Goal: Task Accomplishment & Management: Use online tool/utility

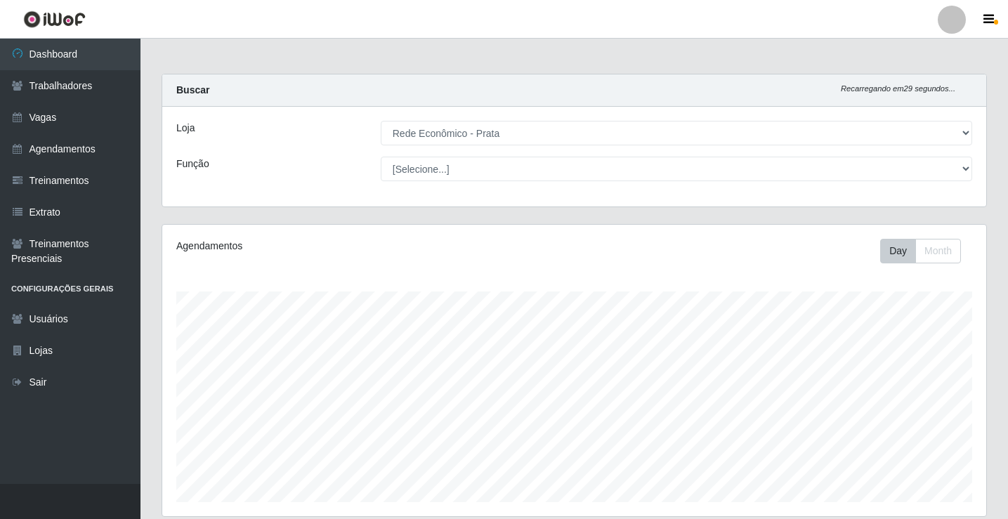
select select "192"
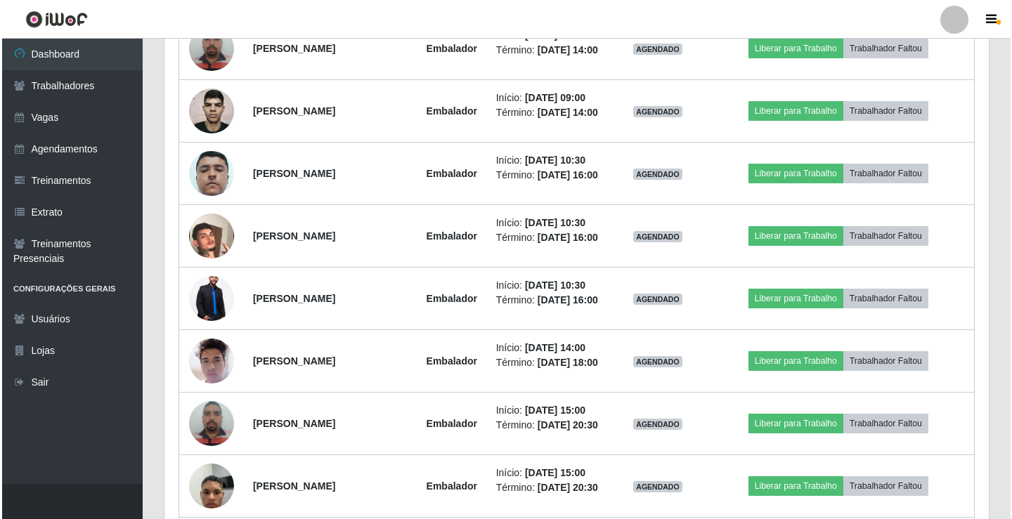
scroll to position [796, 0]
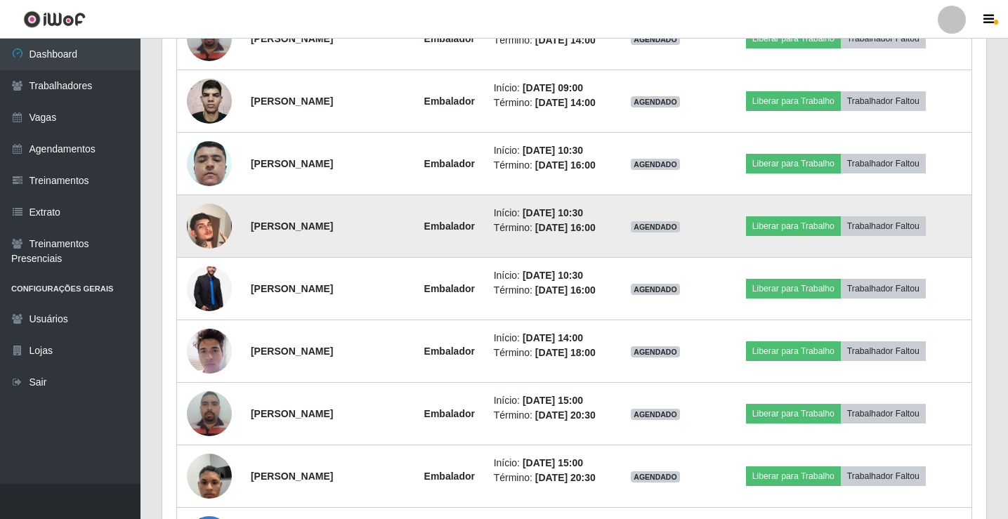
click at [199, 266] on img at bounding box center [209, 226] width 45 height 80
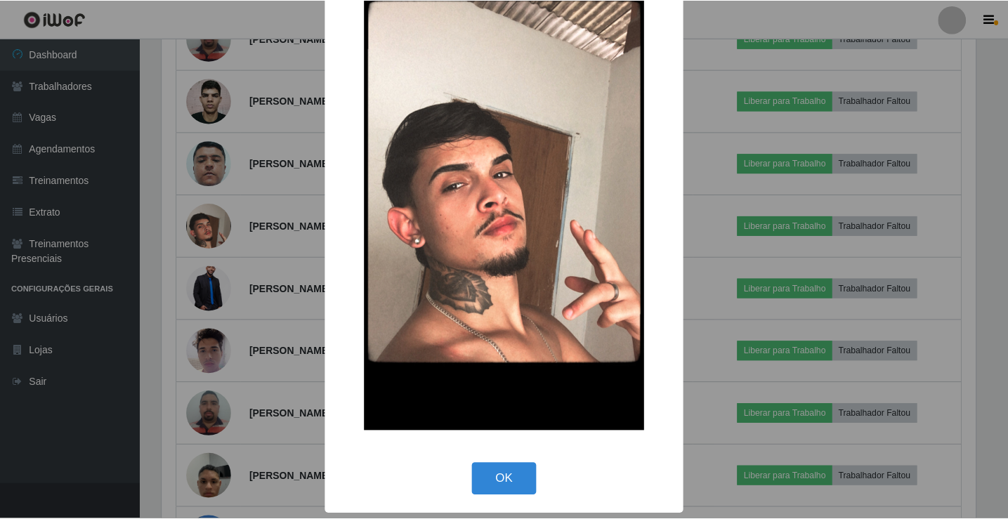
scroll to position [103, 0]
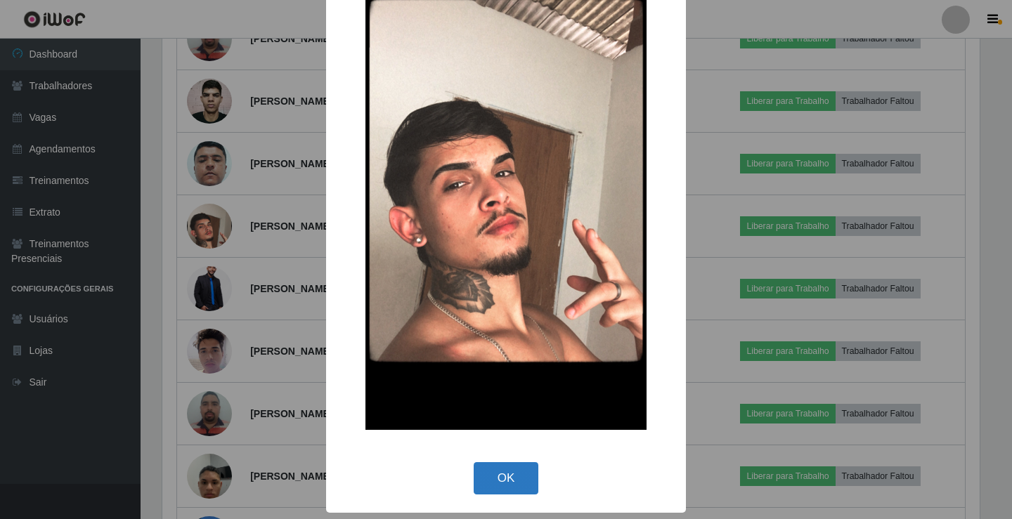
click at [484, 473] on button "OK" at bounding box center [505, 478] width 65 height 33
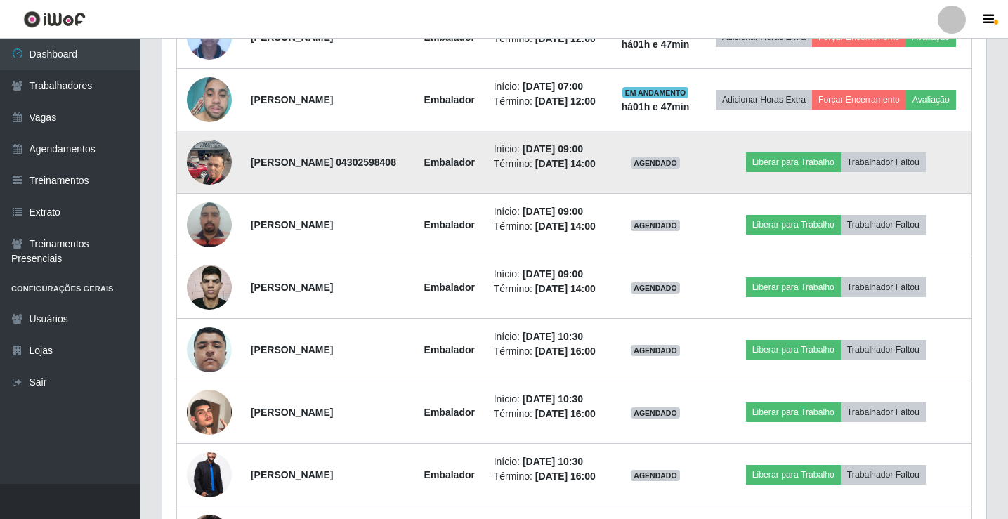
scroll to position [585, 0]
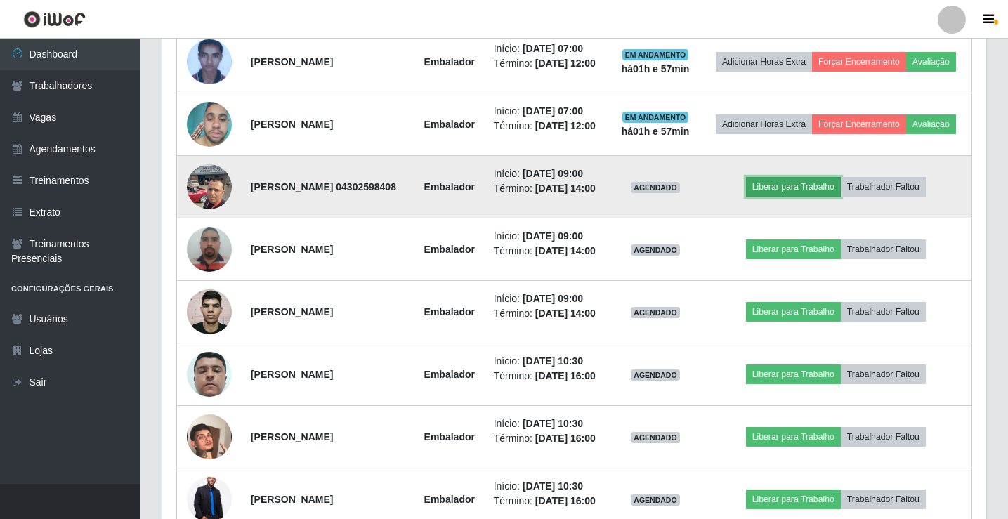
click at [782, 197] on button "Liberar para Trabalho" at bounding box center [793, 187] width 95 height 20
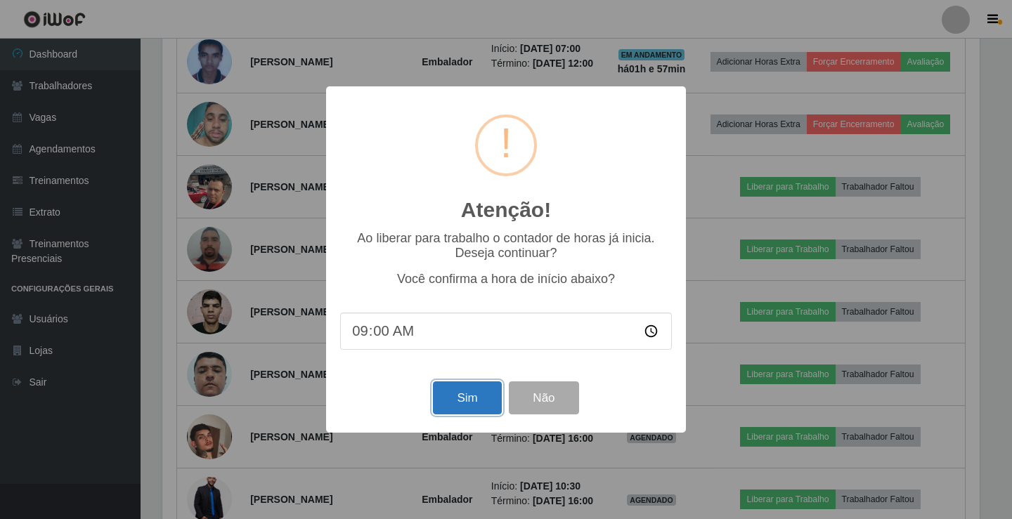
click at [473, 407] on button "Sim" at bounding box center [467, 397] width 68 height 33
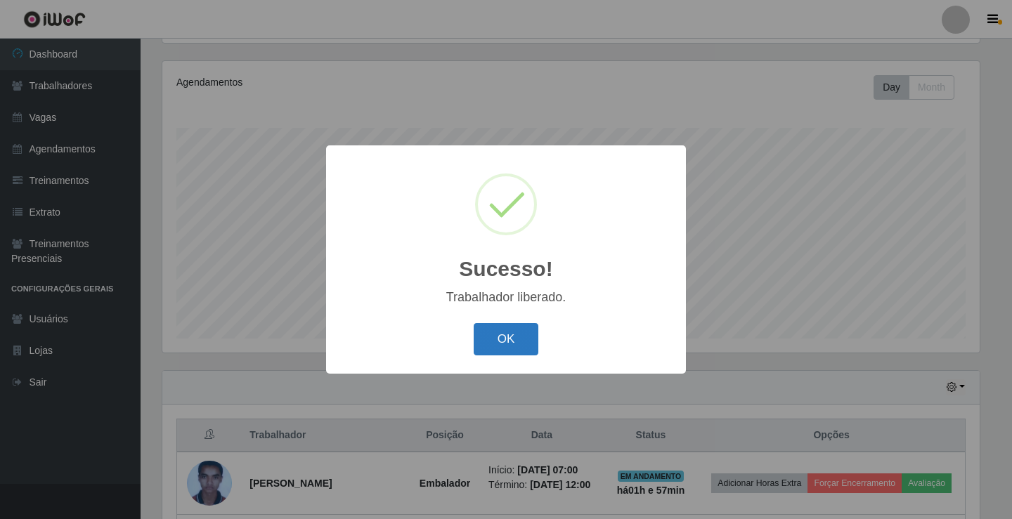
click at [517, 343] on button "OK" at bounding box center [505, 339] width 65 height 33
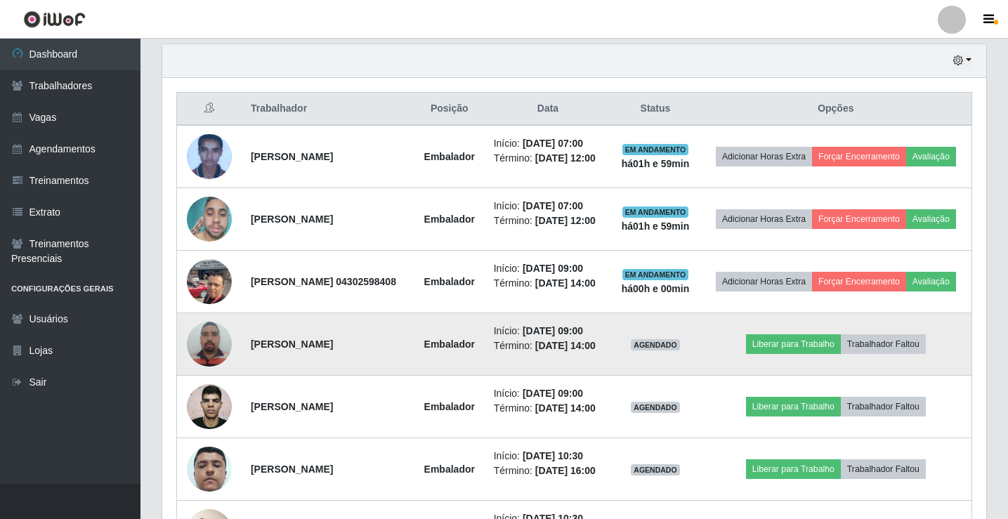
scroll to position [515, 0]
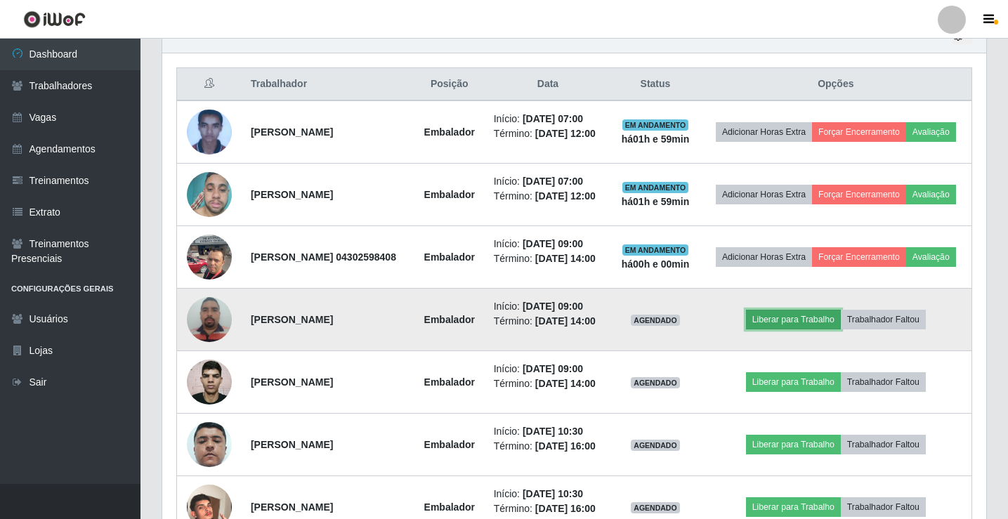
click at [784, 329] on button "Liberar para Trabalho" at bounding box center [793, 320] width 95 height 20
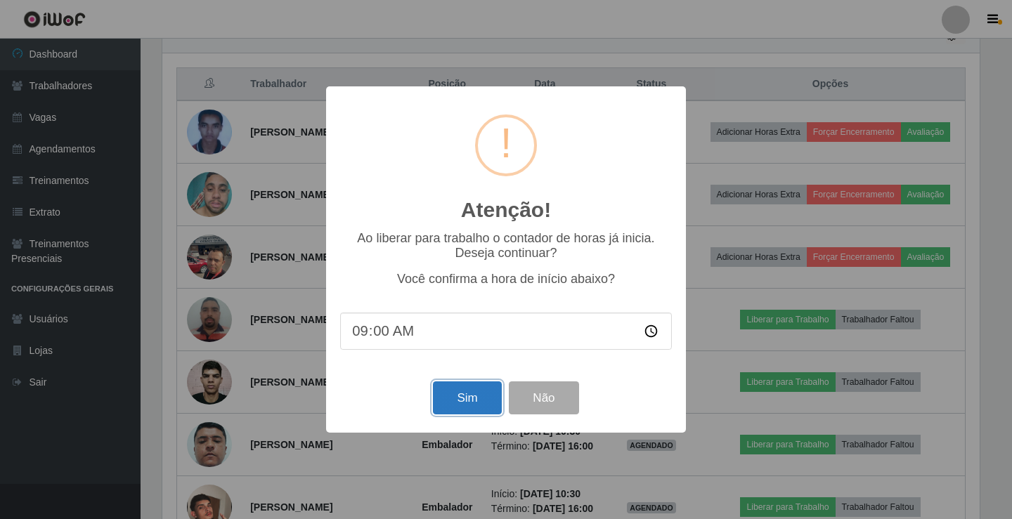
click at [446, 407] on button "Sim" at bounding box center [467, 397] width 68 height 33
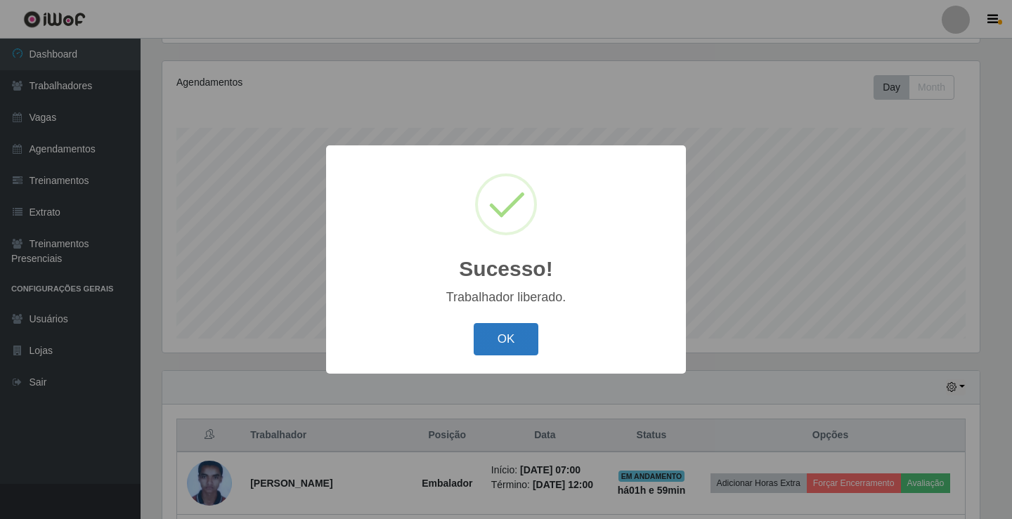
click at [497, 345] on button "OK" at bounding box center [505, 339] width 65 height 33
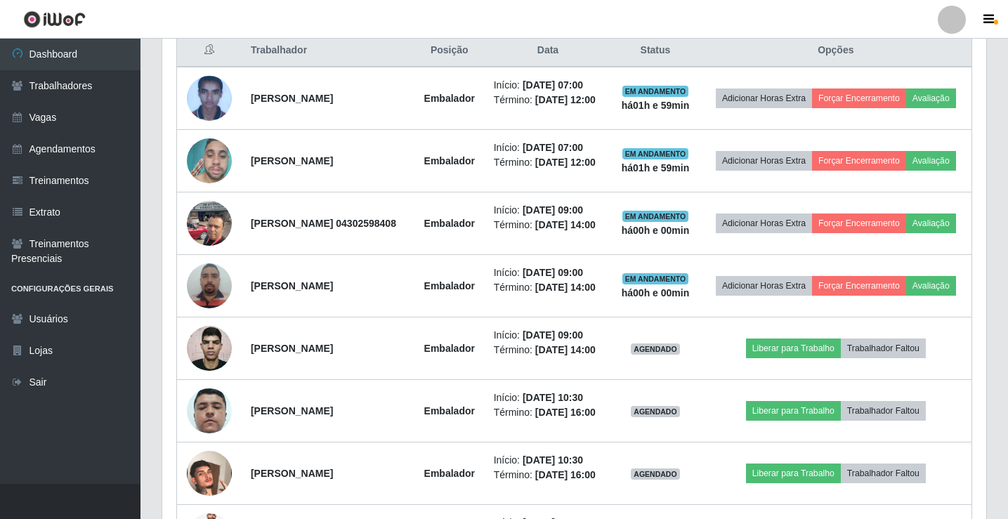
scroll to position [585, 0]
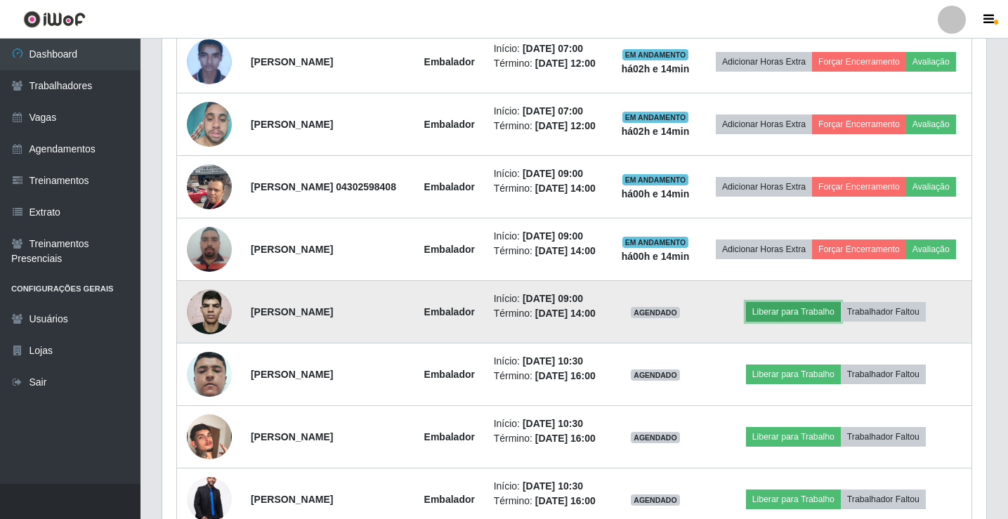
click at [798, 322] on button "Liberar para Trabalho" at bounding box center [793, 312] width 95 height 20
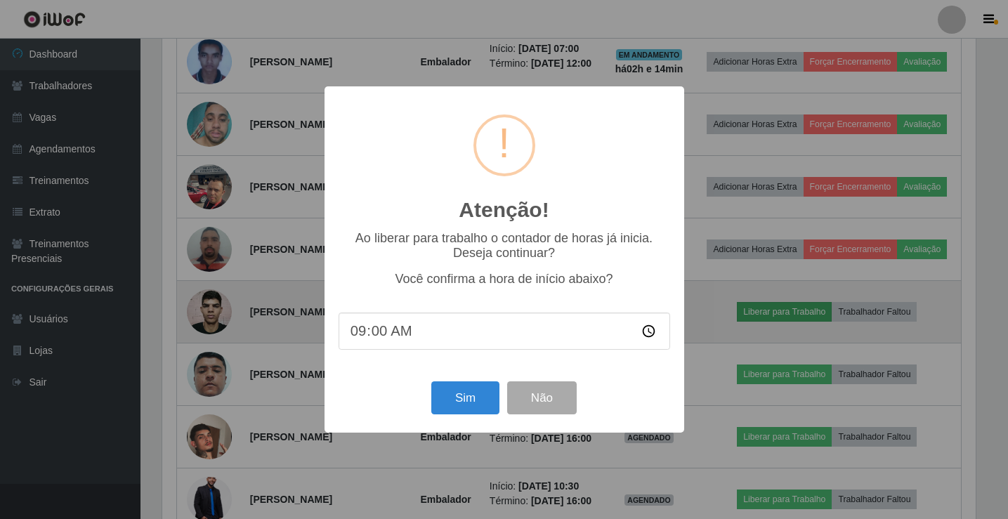
scroll to position [292, 817]
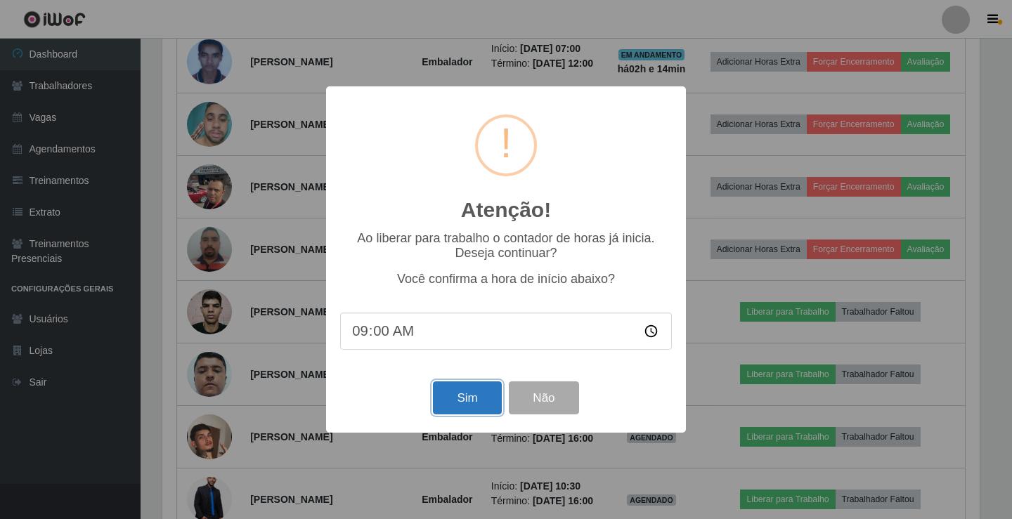
click at [482, 395] on button "Sim" at bounding box center [467, 397] width 68 height 33
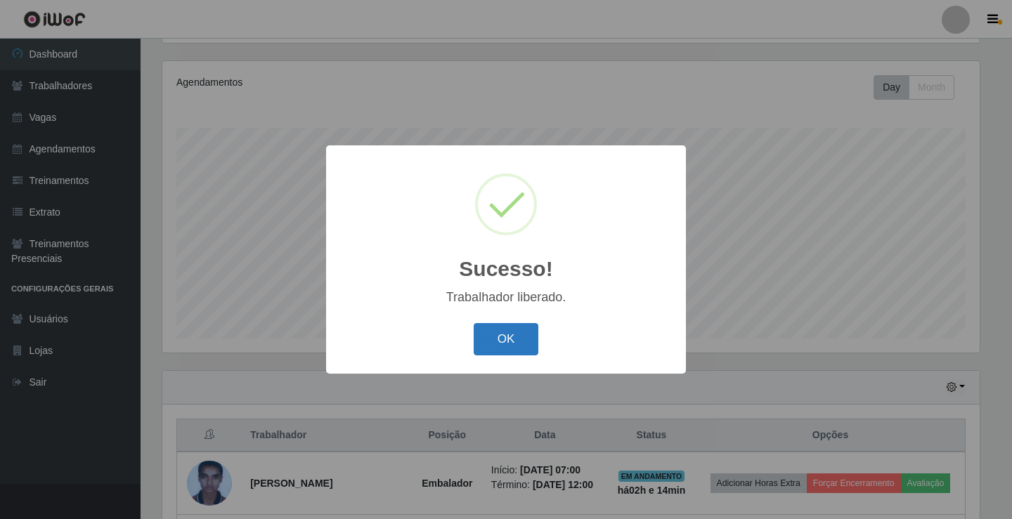
click at [495, 349] on button "OK" at bounding box center [505, 339] width 65 height 33
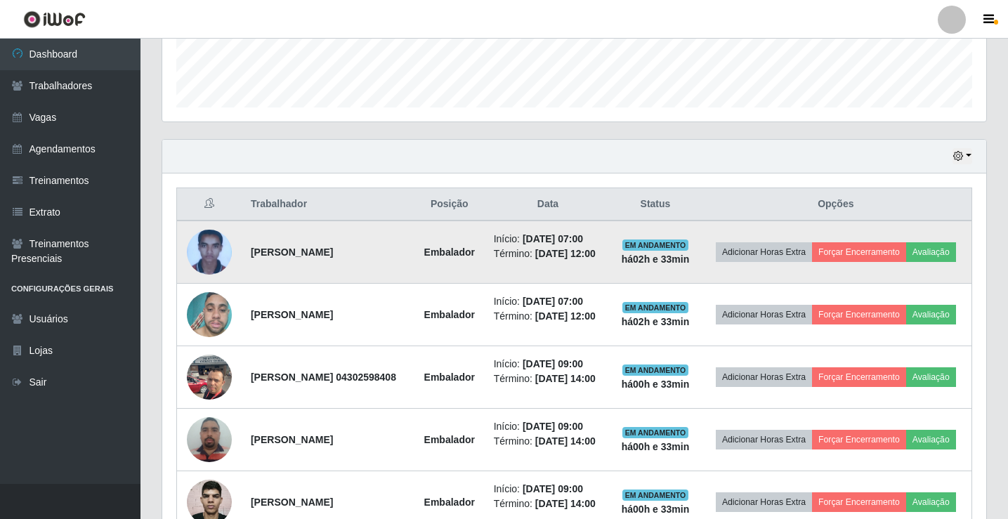
scroll to position [419, 0]
